Goal: Find specific page/section: Find specific page/section

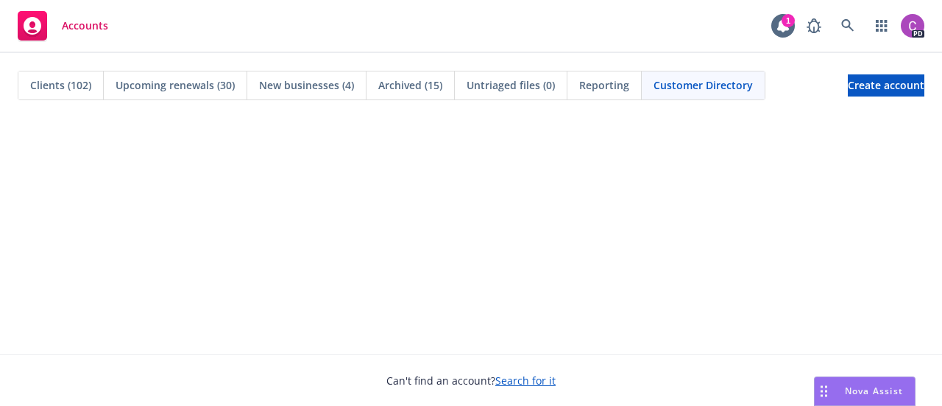
click at [54, 87] on span "Clients (102)" at bounding box center [60, 84] width 61 height 15
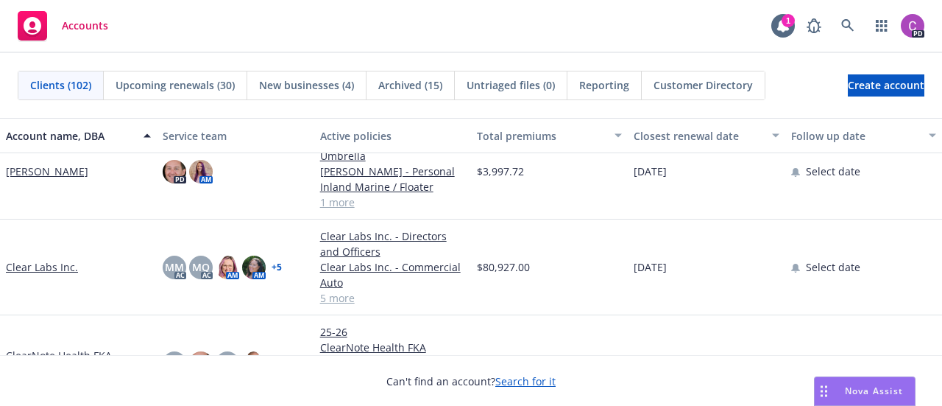
scroll to position [1202, 0]
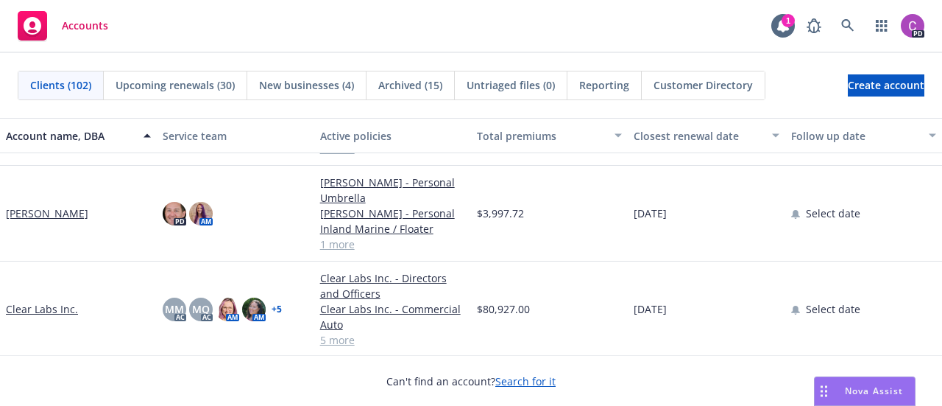
click at [29, 210] on link "[PERSON_NAME]" at bounding box center [47, 212] width 82 height 15
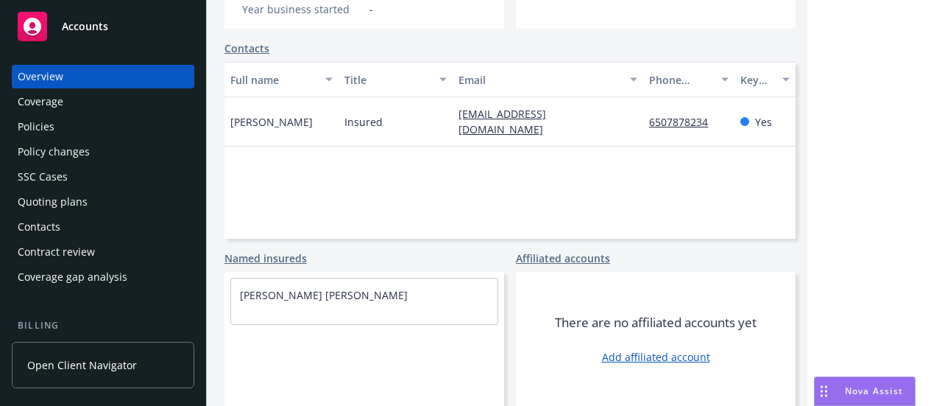
scroll to position [384, 0]
click at [60, 118] on div "Policies" at bounding box center [103, 127] width 171 height 24
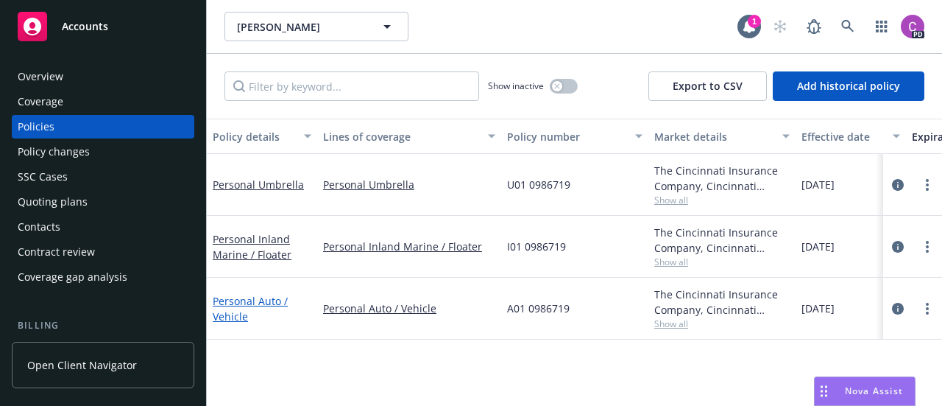
click at [237, 303] on link "Personal Auto / Vehicle" at bounding box center [250, 308] width 75 height 29
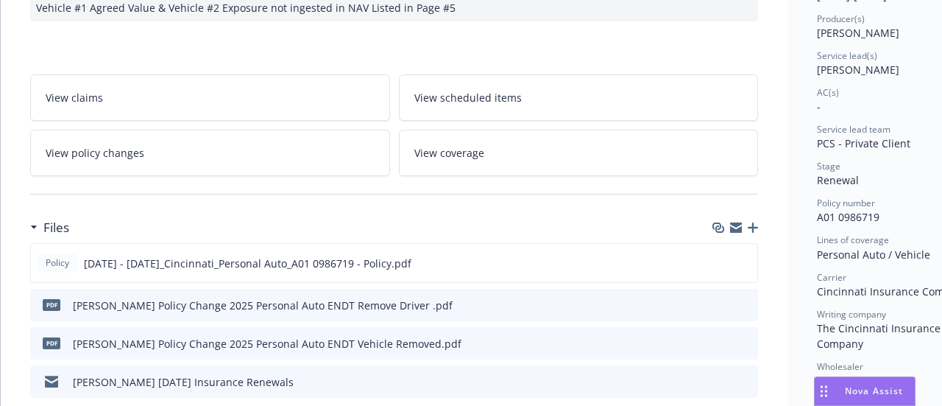
scroll to position [258, 0]
click at [744, 261] on icon "preview file" at bounding box center [743, 260] width 13 height 10
